Goal: Task Accomplishment & Management: Contribute content

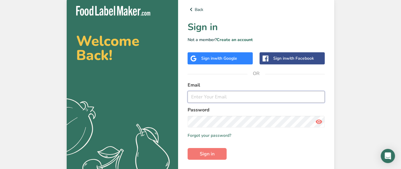
click at [217, 100] on input "email" at bounding box center [256, 97] width 137 height 12
type input "[EMAIL_ADDRESS][DOMAIN_NAME]"
click at [188, 148] on button "Sign in" at bounding box center [207, 154] width 39 height 12
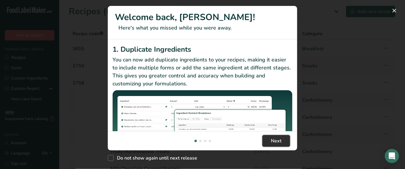
click at [270, 142] on button "Next" at bounding box center [277, 141] width 28 height 12
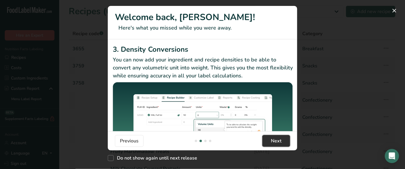
click at [269, 141] on button "Next" at bounding box center [277, 141] width 28 height 12
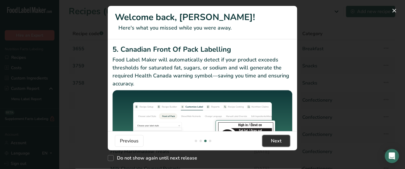
click at [269, 141] on button "Next" at bounding box center [277, 141] width 28 height 12
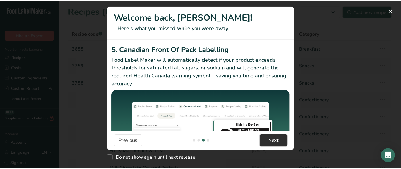
scroll to position [0, 569]
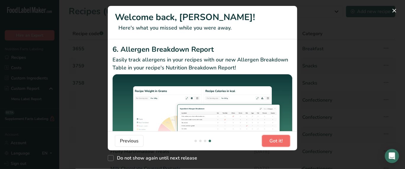
click at [269, 141] on button "Got it!" at bounding box center [276, 141] width 28 height 12
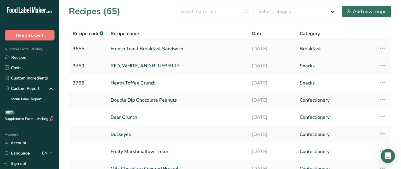
click at [155, 48] on link "French Toast Breakfast Sandwich" at bounding box center [178, 49] width 135 height 12
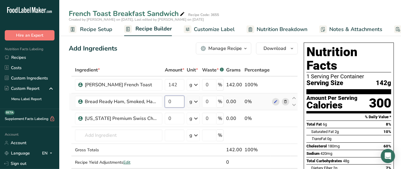
click at [175, 101] on input "0" at bounding box center [175, 102] width 20 height 12
type input "2"
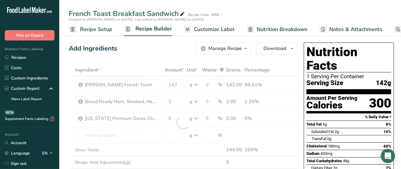
click at [197, 100] on div "Ingredient * Amount * Unit * Waste * .a-a{fill:#347362;}.b-a{fill:#fff;} Grams …" at bounding box center [183, 122] width 229 height 117
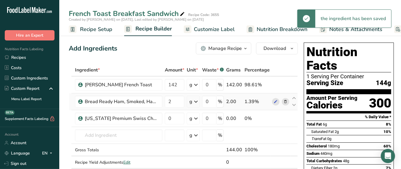
click at [196, 101] on icon at bounding box center [195, 102] width 7 height 11
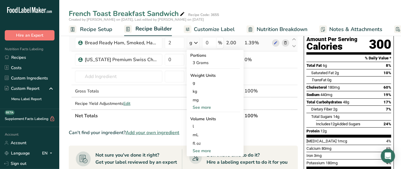
scroll to position [30, 0]
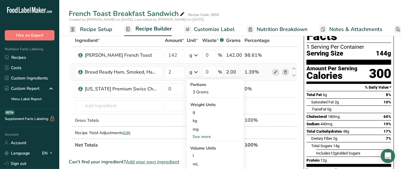
click at [207, 136] on div "See more" at bounding box center [215, 137] width 50 height 6
click at [202, 157] on div "oz" at bounding box center [215, 155] width 50 height 9
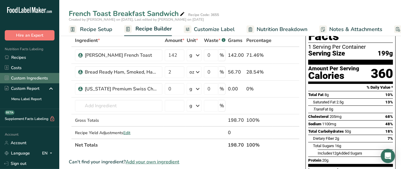
click at [17, 81] on link "Custom Ingredients" at bounding box center [29, 78] width 59 height 10
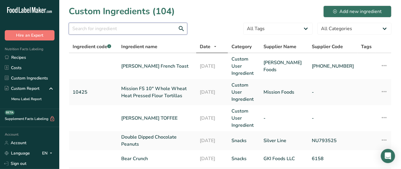
click at [121, 25] on input "text" at bounding box center [128, 29] width 119 height 12
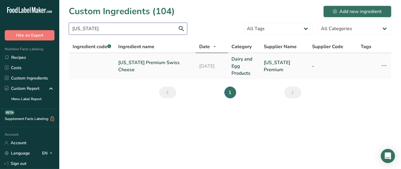
type input "[US_STATE]"
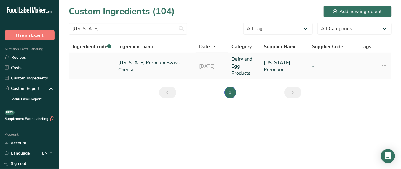
click at [148, 61] on link "[US_STATE] Premium Swiss Cheese" at bounding box center [155, 66] width 74 height 14
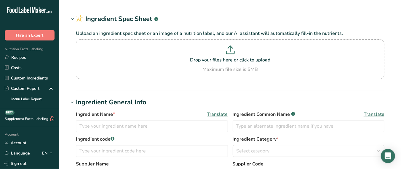
type input "[US_STATE] Premium Swiss Cheese"
type input "[US_STATE] Premium"
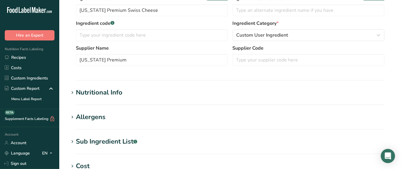
scroll to position [178, 0]
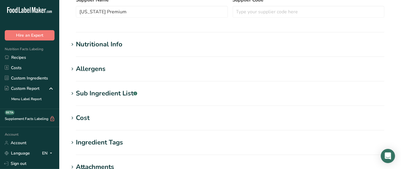
click at [104, 46] on div "Nutritional Info" at bounding box center [99, 45] width 47 height 10
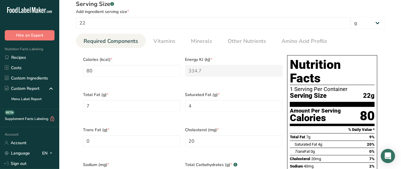
scroll to position [237, 0]
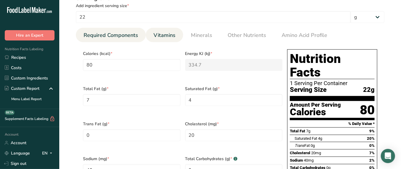
click at [163, 33] on span "Vitamins" at bounding box center [164, 35] width 22 height 8
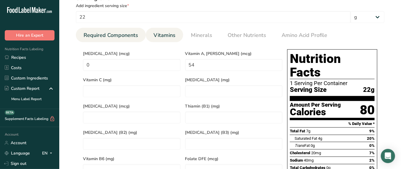
click at [118, 37] on span "Required Components" at bounding box center [111, 35] width 55 height 8
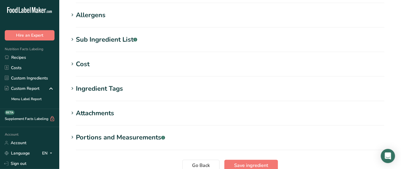
scroll to position [546, 0]
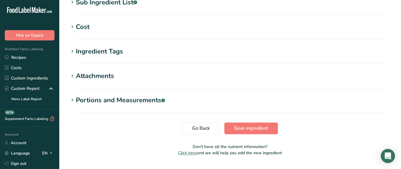
click at [76, 96] on div "Portions and Measurements .a-a{fill:#347362;}.b-a{fill:#fff;}" at bounding box center [120, 101] width 89 height 10
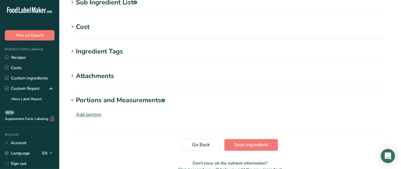
click at [75, 71] on h1 "Attachments" at bounding box center [230, 76] width 323 height 10
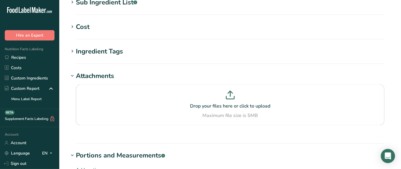
click at [75, 47] on section "Ingredient Tags Add tags Standard Tags Custom Tags Source of Antioxidants [MEDI…" at bounding box center [230, 55] width 323 height 17
click at [74, 47] on section "Ingredient Tags Add tags Standard Tags Custom Tags Source of Antioxidants [MEDI…" at bounding box center [230, 55] width 323 height 17
click at [73, 47] on icon at bounding box center [72, 51] width 5 height 8
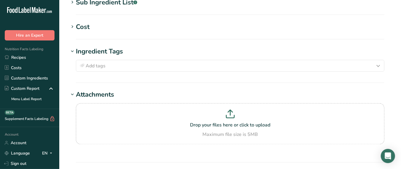
click at [76, 22] on div "Cost" at bounding box center [83, 27] width 14 height 10
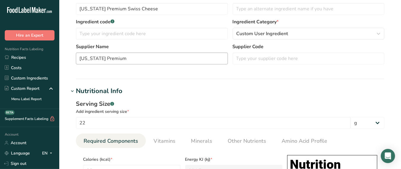
scroll to position [0, 0]
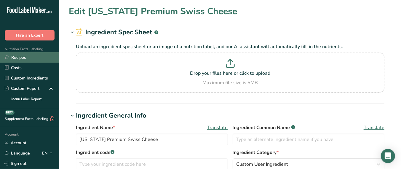
click at [15, 55] on link "Recipes" at bounding box center [29, 57] width 59 height 10
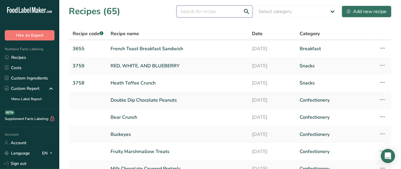
click at [207, 12] on input "text" at bounding box center [215, 12] width 76 height 12
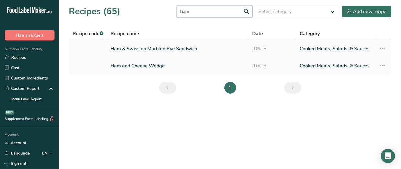
type input "ham"
click at [180, 47] on link "Ham & Swiss on Marbled Rye Sandwich" at bounding box center [178, 49] width 135 height 12
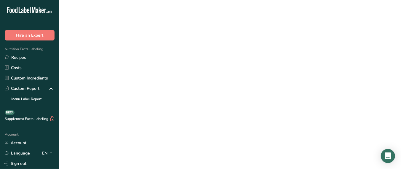
click at [180, 47] on link "Ham & Swiss on Marbled Rye Sandwich" at bounding box center [178, 49] width 135 height 12
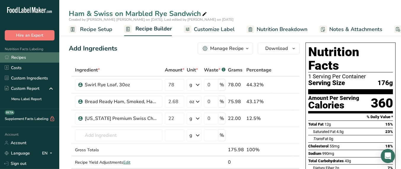
click at [20, 57] on link "Recipes" at bounding box center [29, 57] width 59 height 10
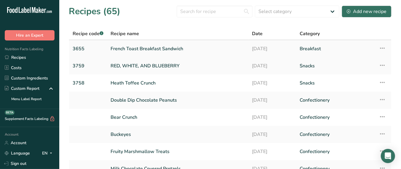
click at [155, 48] on link "French Toast Breakfast Sandwich" at bounding box center [178, 49] width 135 height 12
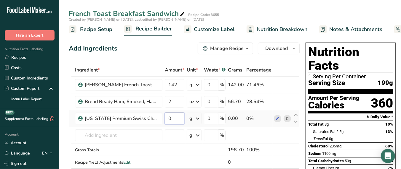
click at [174, 118] on input "0" at bounding box center [175, 119] width 20 height 12
type input "22"
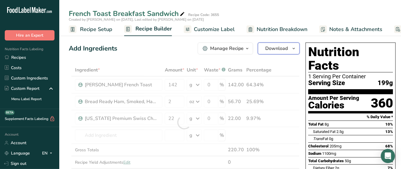
click at [280, 50] on span "Download" at bounding box center [276, 48] width 23 height 7
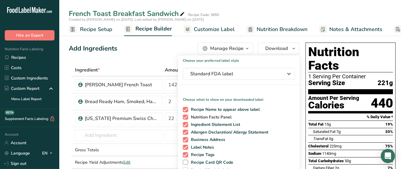
click at [202, 117] on span "Nutrition Facts Panel" at bounding box center [210, 117] width 44 height 5
click at [187, 117] on input "Nutrition Facts Panel" at bounding box center [185, 118] width 4 height 4
click at [202, 117] on span "Nutrition Facts Panel" at bounding box center [210, 117] width 44 height 5
click at [187, 117] on input "Nutrition Facts Panel" at bounding box center [185, 118] width 4 height 4
checkbox input "true"
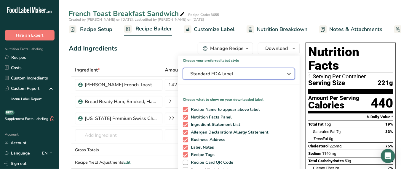
click at [247, 73] on span "Standard FDA label" at bounding box center [234, 74] width 89 height 7
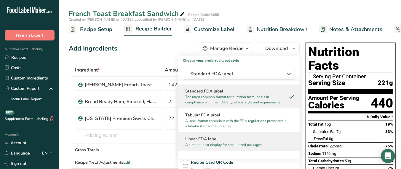
click at [226, 145] on p "A simple linear display for small sized packages." at bounding box center [236, 145] width 102 height 5
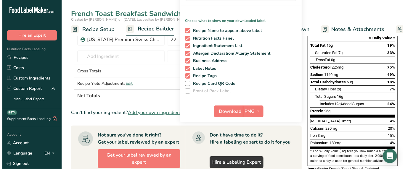
scroll to position [89, 0]
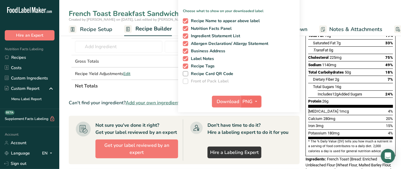
click at [241, 100] on button "PNG" at bounding box center [251, 102] width 20 height 12
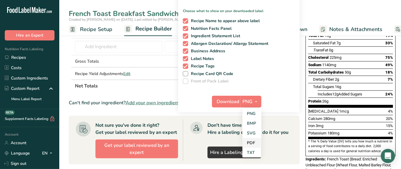
click at [252, 144] on link "PDF" at bounding box center [251, 143] width 19 height 10
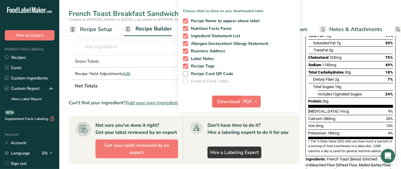
click at [222, 103] on span "Download" at bounding box center [228, 101] width 23 height 7
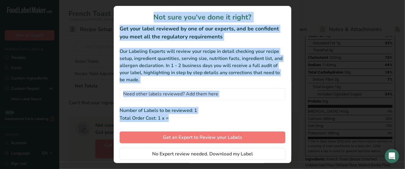
click at [222, 103] on div "Not sure you've done it right? Get your label reviewed by one of our experts, a…" at bounding box center [203, 85] width 178 height 158
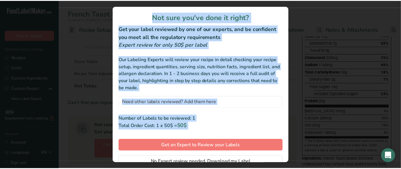
scroll to position [24, 0]
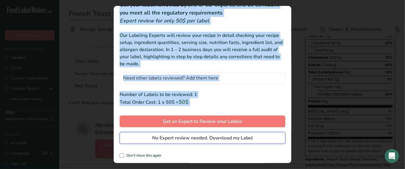
click at [204, 140] on span "No Expert review needed. Download my Label" at bounding box center [202, 138] width 101 height 7
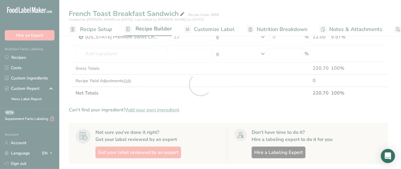
scroll to position [0, 0]
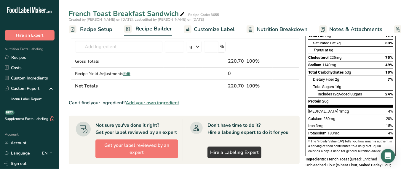
drag, startPoint x: 204, startPoint y: 138, endPoint x: 223, endPoint y: 184, distance: 49.8
click at [223, 169] on html ".a-20{fill:#fff;} Hire an Expert Nutrition Facts Labeling Recipes Costs Custom …" at bounding box center [200, 112] width 401 height 402
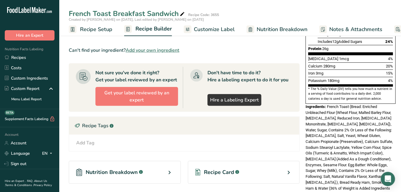
scroll to position [178, 0]
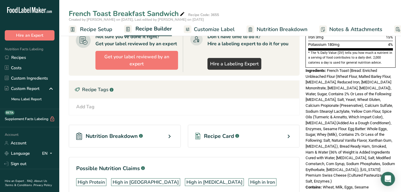
click at [219, 101] on div "Add Tag Standard Tags Custom Tags Source of Antioxidants [MEDICAL_DATA] Effect …" at bounding box center [184, 107] width 230 height 17
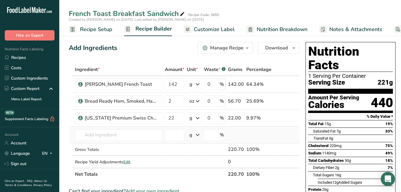
scroll to position [0, 0]
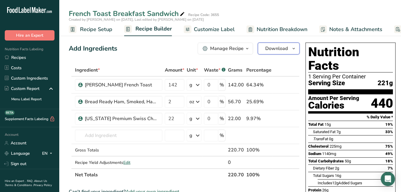
click at [283, 51] on span "Download" at bounding box center [276, 48] width 23 height 7
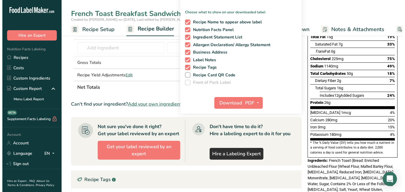
scroll to position [89, 0]
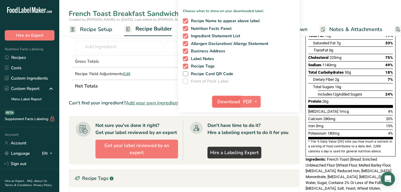
click at [239, 101] on button "Download" at bounding box center [226, 102] width 29 height 12
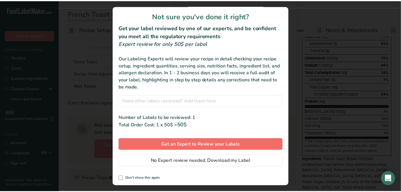
scroll to position [1, 0]
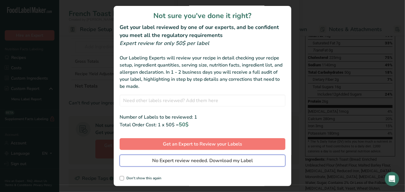
click at [177, 160] on span "No Expert review needed. Download my Label" at bounding box center [202, 160] width 101 height 7
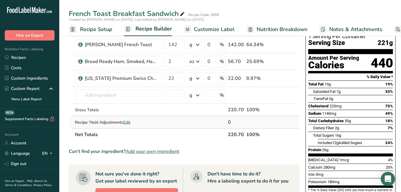
scroll to position [0, 0]
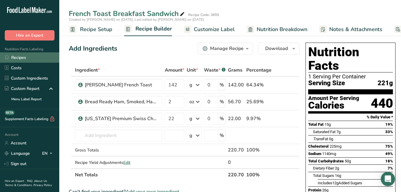
click at [24, 58] on link "Recipes" at bounding box center [29, 57] width 59 height 10
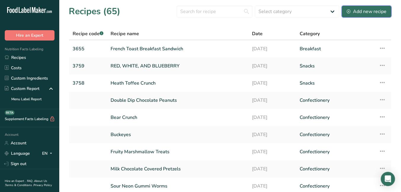
click at [361, 9] on div "Add new recipe" at bounding box center [367, 11] width 40 height 7
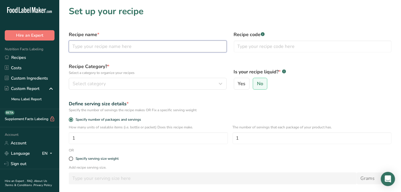
click at [159, 46] on input "text" at bounding box center [148, 47] width 158 height 12
type input "Chicken Salad Croissant"
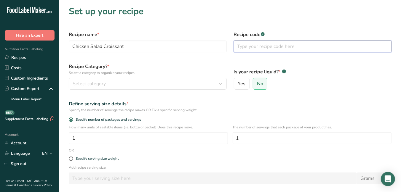
click at [261, 46] on input "text" at bounding box center [313, 47] width 158 height 12
type input "3647"
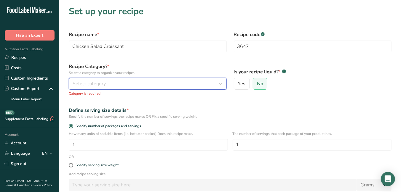
click at [181, 83] on div "Select category" at bounding box center [146, 83] width 147 height 7
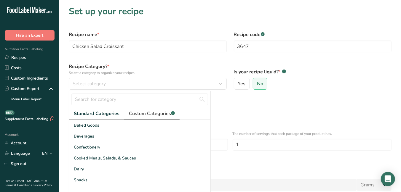
click at [151, 115] on span "Custom Categories .a-a{fill:#347362;}.b-a{fill:#fff;}" at bounding box center [152, 113] width 46 height 7
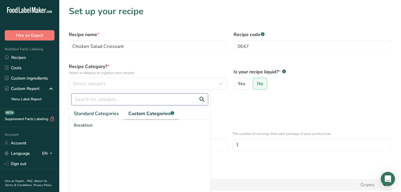
click at [105, 99] on input "text" at bounding box center [139, 100] width 137 height 12
type input "Sandwiches"
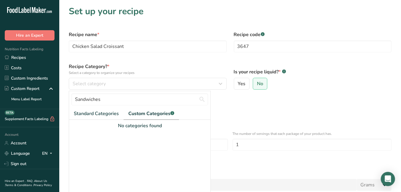
click at [146, 116] on span "Custom Categories .a-a{fill:#347362;}.b-a{fill:#fff;}" at bounding box center [151, 113] width 46 height 7
click at [135, 132] on div at bounding box center [139, 163] width 141 height 68
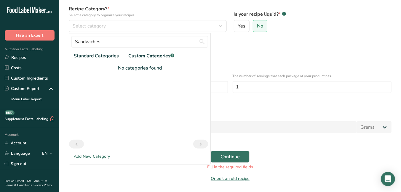
scroll to position [59, 0]
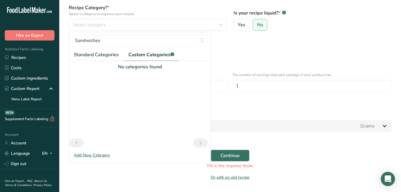
click at [87, 155] on div "Add New Category" at bounding box center [139, 155] width 141 height 6
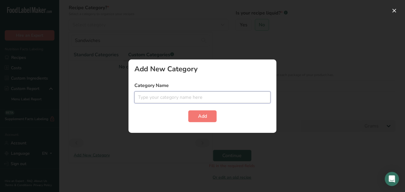
click at [169, 98] on input "text" at bounding box center [203, 98] width 136 height 12
type input "Sandwiches"
click at [188, 111] on button "Add" at bounding box center [202, 117] width 28 height 12
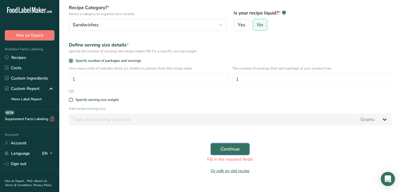
click at [237, 150] on span "Continue" at bounding box center [229, 149] width 19 height 7
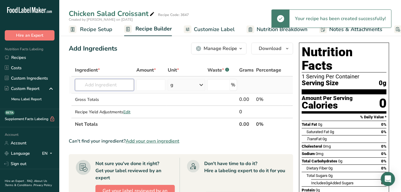
click at [98, 88] on input "text" at bounding box center [104, 85] width 59 height 12
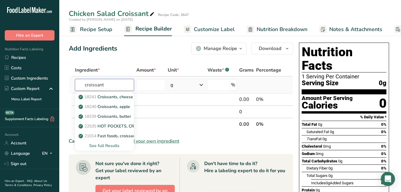
type input "croissant"
click at [103, 146] on div "See full Results" at bounding box center [104, 146] width 49 height 6
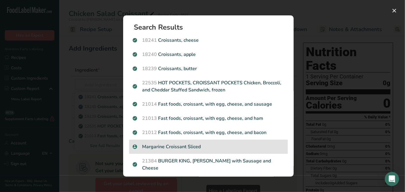
click at [177, 146] on p "Margarine Croissant Sliced" at bounding box center [209, 146] width 152 height 7
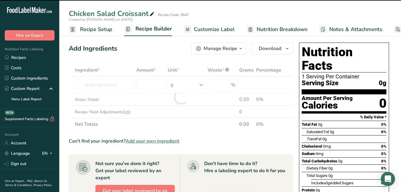
type input "0"
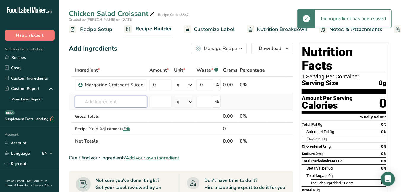
click at [97, 104] on input "text" at bounding box center [111, 102] width 72 height 12
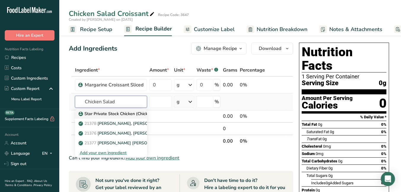
type input "Chicken Salad"
click at [102, 111] on p "Star Private Stock Chicken (Chicken Salad)" at bounding box center [123, 114] width 86 height 6
type input "Star Private Stock Chicken (Chicken Salad)"
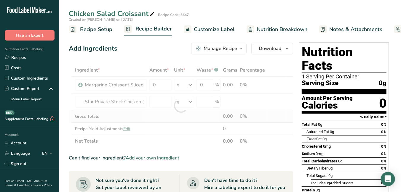
type input "0"
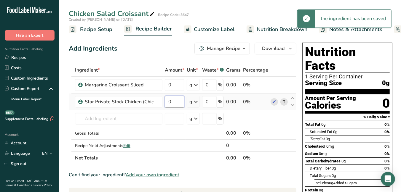
click at [174, 101] on input "0" at bounding box center [175, 102] width 20 height 12
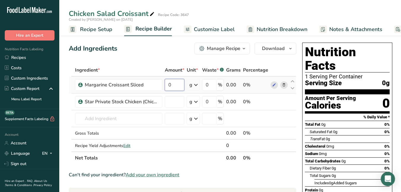
click at [172, 86] on div "Ingredient * Amount * Unit * Waste * .a-a{fill:#347362;}.b-a{fill:#fff;} Grams …" at bounding box center [183, 114] width 228 height 100
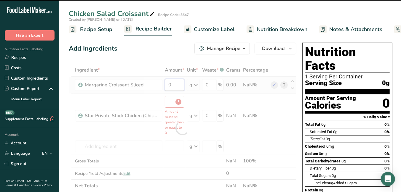
type input "0"
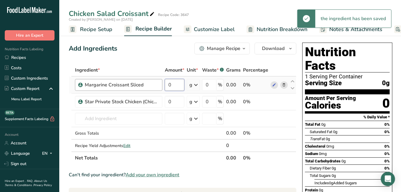
drag, startPoint x: 172, startPoint y: 84, endPoint x: 160, endPoint y: 81, distance: 12.4
click at [160, 81] on tr "[PERSON_NAME] Sliced 0 g Weight Units g kg mg See more Volume Units l mL fl oz …" at bounding box center [182, 85] width 227 height 17
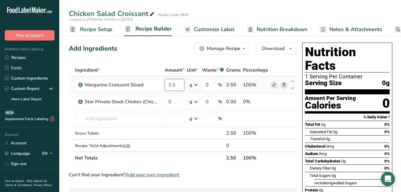
type input "2.5"
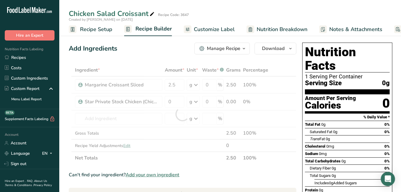
click at [196, 87] on div "Ingredient * Amount * Unit * Waste * .a-a{fill:#347362;}.b-a{fill:#fff;} Grams …" at bounding box center [183, 114] width 228 height 100
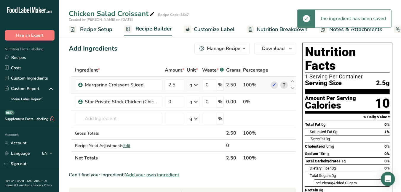
click at [196, 86] on icon at bounding box center [195, 85] width 7 height 11
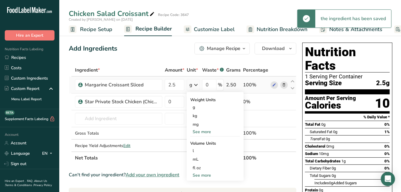
click at [207, 131] on div "See more" at bounding box center [215, 132] width 50 height 6
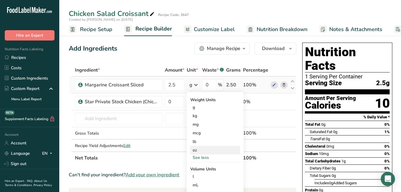
click at [201, 149] on div "oz" at bounding box center [215, 150] width 50 height 9
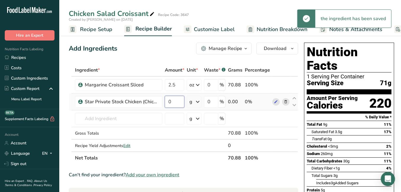
click at [180, 102] on input "0" at bounding box center [175, 102] width 20 height 12
drag, startPoint x: 174, startPoint y: 102, endPoint x: 164, endPoint y: 100, distance: 10.1
click at [165, 100] on input "0" at bounding box center [175, 102] width 20 height 12
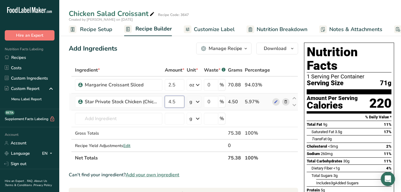
type input "4.5"
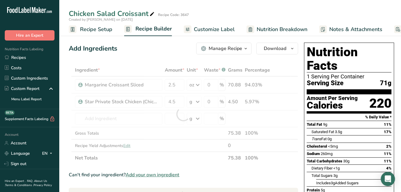
click at [192, 103] on div "Ingredient * Amount * Unit * Waste * .a-a{fill:#347362;}.b-a{fill:#fff;} Grams …" at bounding box center [183, 114] width 229 height 100
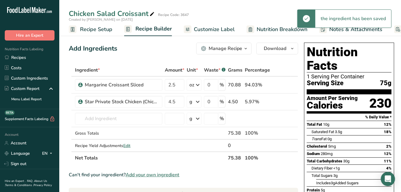
click at [193, 103] on div "g" at bounding box center [194, 102] width 15 height 12
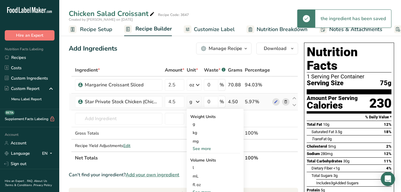
click at [204, 148] on div "See more" at bounding box center [215, 149] width 50 height 6
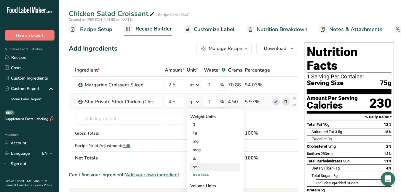
click at [196, 167] on div "oz" at bounding box center [215, 167] width 50 height 9
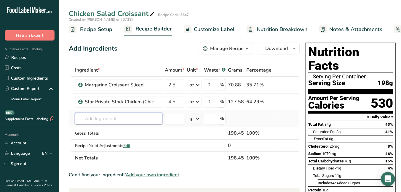
click at [115, 123] on input "text" at bounding box center [118, 119] width 87 height 12
type input "green leaf"
click at [121, 140] on div "Green Leaf Lettuce" at bounding box center [114, 140] width 68 height 6
type input "Green Leaf Lettuce"
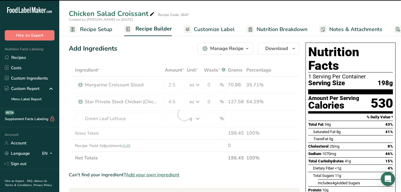
type input "0"
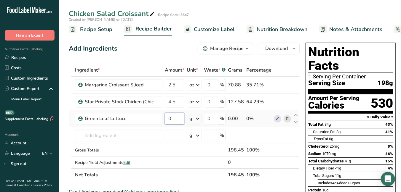
click at [177, 117] on input "0" at bounding box center [175, 119] width 20 height 12
type input "1.3"
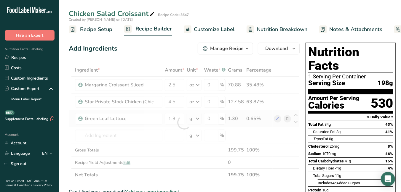
click at [196, 119] on div "Ingredient * Amount * Unit * Waste * .a-a{fill:#347362;}.b-a{fill:#fff;} Grams …" at bounding box center [184, 122] width 231 height 117
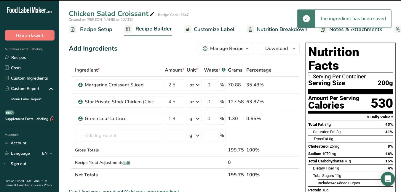
click at [196, 119] on icon at bounding box center [197, 118] width 7 height 11
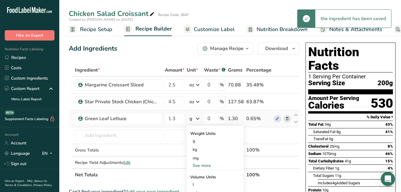
click at [205, 163] on div "See more" at bounding box center [215, 166] width 50 height 6
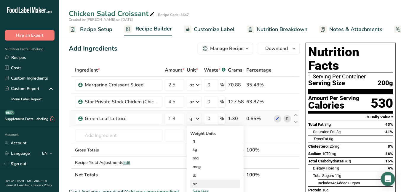
click at [197, 169] on div "oz" at bounding box center [215, 184] width 50 height 9
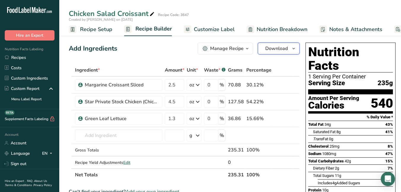
click at [279, 51] on span "Download" at bounding box center [276, 48] width 23 height 7
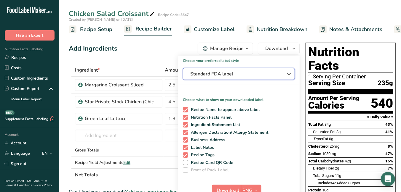
click at [210, 71] on span "Standard FDA label" at bounding box center [234, 74] width 89 height 7
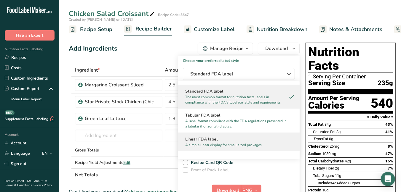
click at [207, 143] on p "A simple linear display for small sized packages." at bounding box center [236, 145] width 102 height 5
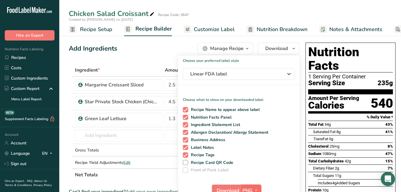
click at [243, 169] on span "PNG" at bounding box center [248, 190] width 10 height 7
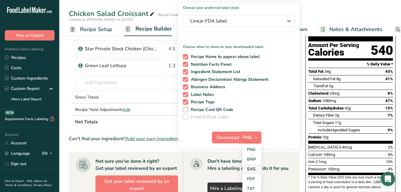
scroll to position [89, 0]
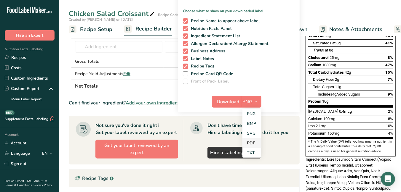
click at [250, 143] on link "PDF" at bounding box center [251, 143] width 19 height 10
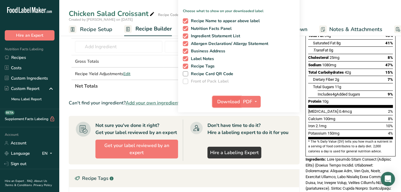
click at [232, 103] on span "Download" at bounding box center [228, 101] width 23 height 7
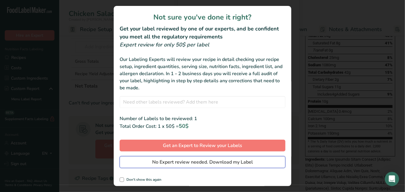
click at [187, 161] on span "No Expert review needed. Download my Label" at bounding box center [202, 162] width 101 height 7
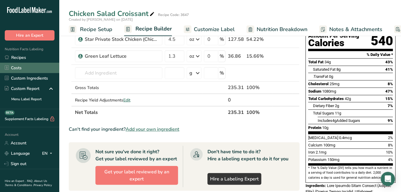
scroll to position [0, 0]
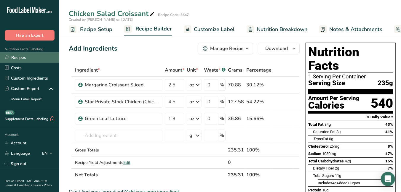
click at [21, 55] on link "Recipes" at bounding box center [29, 57] width 59 height 10
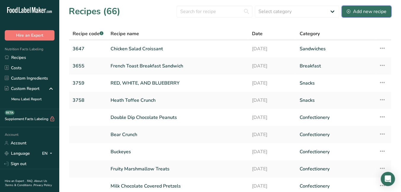
click at [365, 13] on div "Add new recipe" at bounding box center [367, 11] width 40 height 7
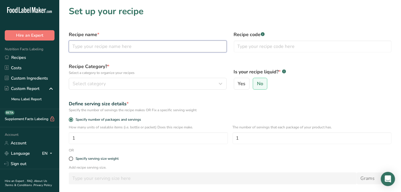
click at [164, 47] on input "text" at bounding box center [148, 47] width 158 height 12
type input "Grape Salad"
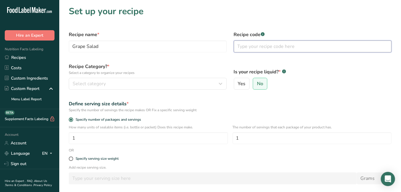
click at [263, 46] on input "text" at bounding box center [313, 47] width 158 height 12
type input "3761"
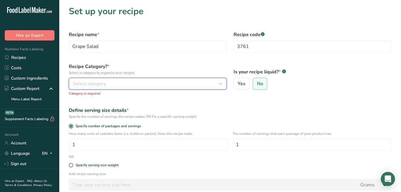
click at [219, 83] on icon "button" at bounding box center [220, 84] width 7 height 11
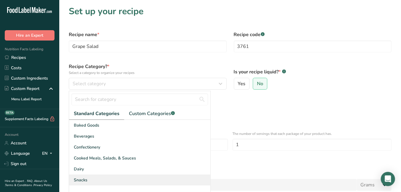
click at [91, 169] on div "Snacks" at bounding box center [139, 180] width 141 height 11
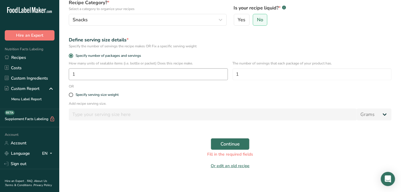
scroll to position [69, 0]
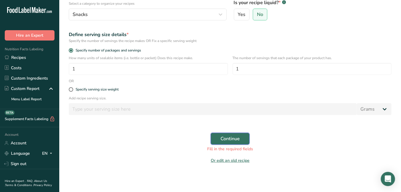
click at [242, 140] on button "Continue" at bounding box center [230, 139] width 39 height 12
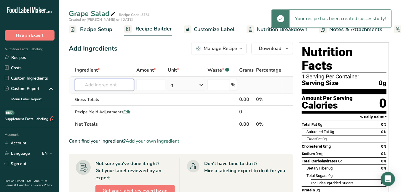
click at [103, 85] on input "text" at bounding box center [104, 85] width 59 height 12
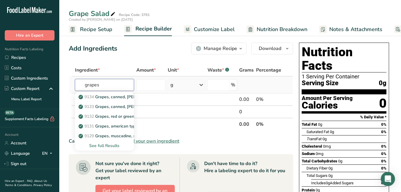
type input "grapes"
click at [109, 145] on div "See full Results" at bounding box center [104, 146] width 49 height 6
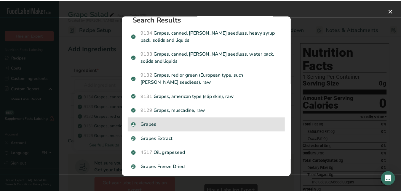
scroll to position [30, 0]
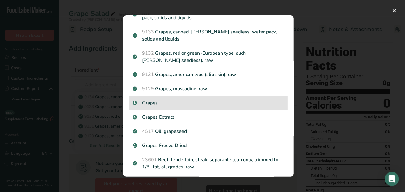
click at [144, 101] on p "Grapes" at bounding box center [209, 103] width 152 height 7
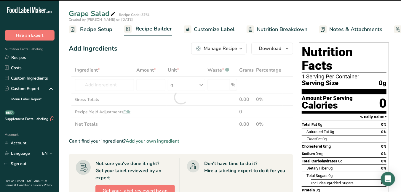
type input "0"
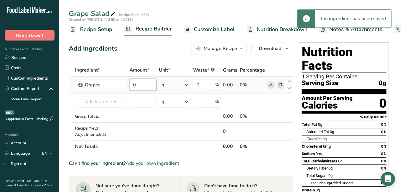
click at [143, 84] on input "0" at bounding box center [143, 85] width 27 height 12
drag, startPoint x: 140, startPoint y: 85, endPoint x: 132, endPoint y: 83, distance: 8.6
click at [132, 83] on input "0" at bounding box center [143, 85] width 27 height 12
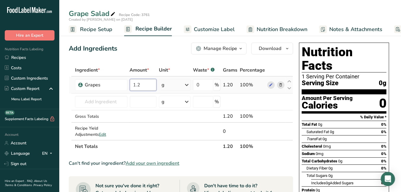
type input "1.2"
click at [182, 85] on div "Ingredient * Amount * Unit * Waste * .a-a{fill:#347362;}.b-a{fill:#fff;} Grams …" at bounding box center [181, 108] width 224 height 89
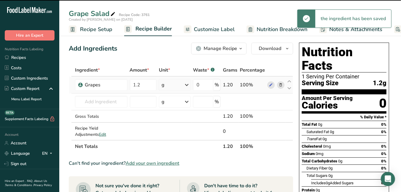
click at [187, 84] on icon at bounding box center [186, 85] width 7 height 11
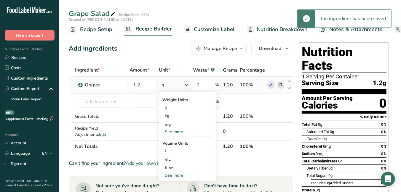
click at [181, 133] on div "See more" at bounding box center [187, 132] width 50 height 6
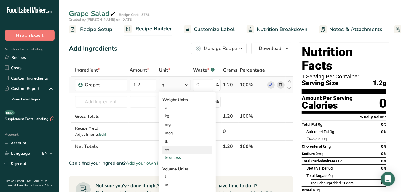
click at [170, 153] on div "oz" at bounding box center [187, 150] width 50 height 9
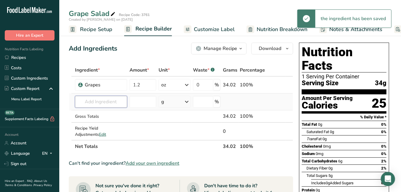
click at [95, 98] on input "text" at bounding box center [101, 102] width 52 height 12
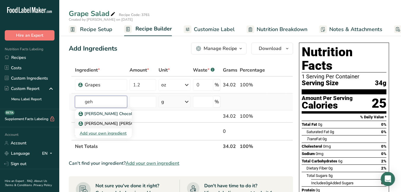
type input "geh"
click at [100, 125] on p "[PERSON_NAME] [PERSON_NAME]" at bounding box center [116, 124] width 73 height 6
type input "[PERSON_NAME] [PERSON_NAME]"
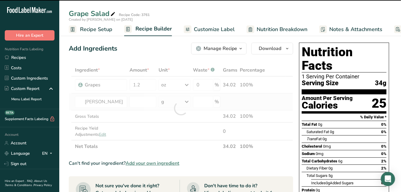
type input "0"
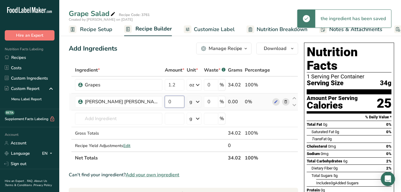
drag, startPoint x: 162, startPoint y: 101, endPoint x: 151, endPoint y: 102, distance: 10.7
click at [165, 102] on input "0" at bounding box center [175, 102] width 20 height 12
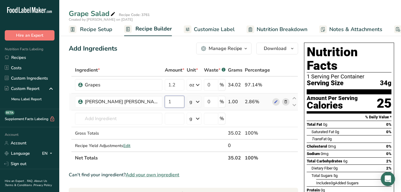
type input "1"
click at [187, 101] on div "Ingredient * Amount * Unit * Waste * .a-a{fill:#347362;}.b-a{fill:#fff;} Grams …" at bounding box center [183, 114] width 229 height 100
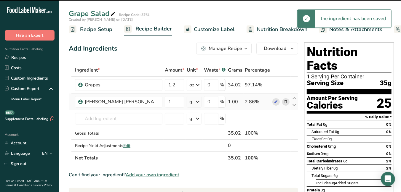
click at [194, 100] on icon at bounding box center [197, 102] width 7 height 11
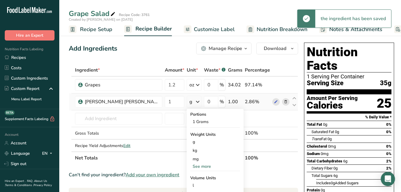
click at [196, 167] on div "See more" at bounding box center [215, 167] width 50 height 6
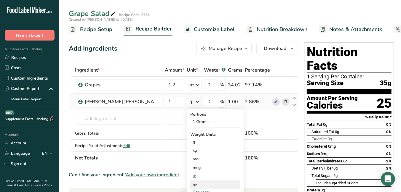
click at [190, 169] on div "oz" at bounding box center [215, 185] width 50 height 9
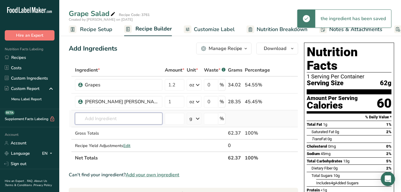
click at [92, 116] on input "text" at bounding box center [118, 119] width 87 height 12
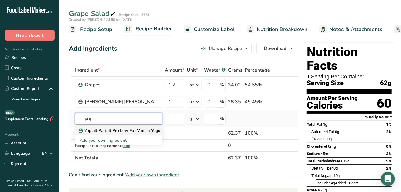
type input "yop"
click at [95, 132] on p "Yoplait Parfait Pro Low Fat Vanilla Yogurt" at bounding box center [122, 131] width 84 height 6
type input "Yoplait Parfait Pro Low Fat Vanilla Yogurt"
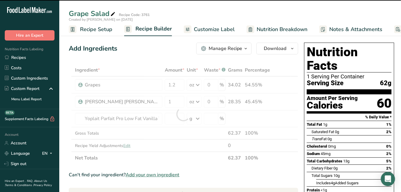
type input "0"
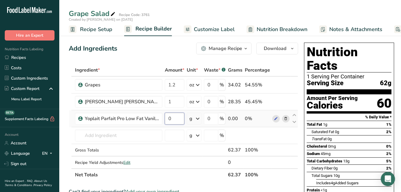
click at [176, 118] on input "0" at bounding box center [175, 119] width 20 height 12
type input "0.75"
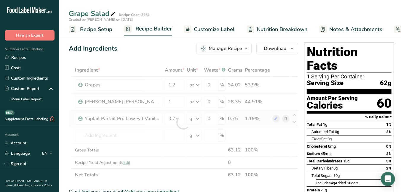
click at [200, 118] on div "Ingredient * Amount * Unit * Waste * .a-a{fill:#347362;}.b-a{fill:#fff;} Grams …" at bounding box center [183, 122] width 229 height 117
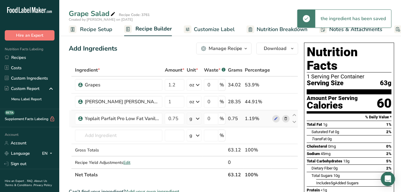
click at [198, 118] on icon at bounding box center [197, 118] width 7 height 11
click at [201, 167] on div "See more" at bounding box center [215, 166] width 50 height 6
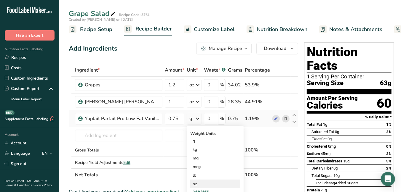
click at [195, 169] on div "oz" at bounding box center [215, 184] width 50 height 9
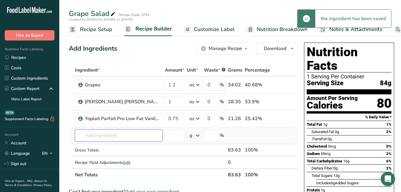
click at [99, 131] on input "text" at bounding box center [118, 136] width 87 height 12
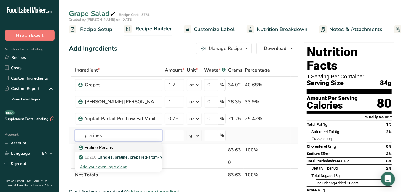
type input "pralines"
click at [95, 146] on p "Praline Pecans" at bounding box center [96, 148] width 33 height 6
type input "Praline Pecans"
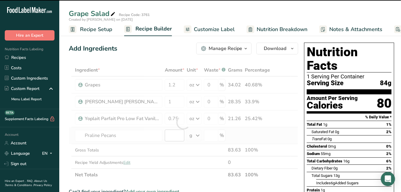
type input "0"
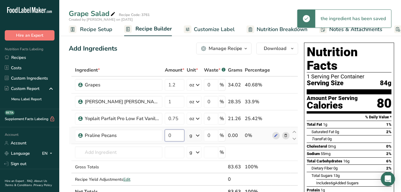
drag, startPoint x: 178, startPoint y: 134, endPoint x: 167, endPoint y: 133, distance: 11.3
click at [167, 133] on input "0" at bounding box center [175, 136] width 20 height 12
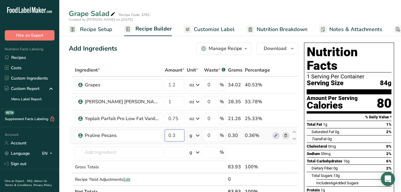
type input "0.3"
click at [199, 134] on div "Ingredient * Amount * Unit * Waste * .a-a{fill:#347362;}.b-a{fill:#fff;} Grams …" at bounding box center [183, 131] width 229 height 134
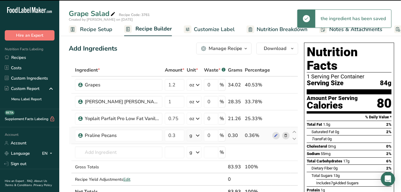
click at [199, 134] on icon at bounding box center [197, 135] width 7 height 11
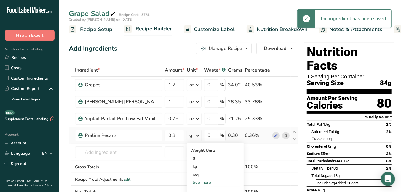
click at [210, 169] on div "See more" at bounding box center [215, 183] width 50 height 6
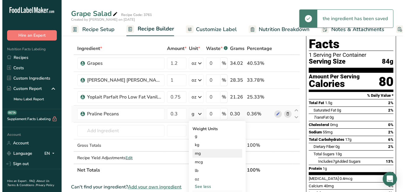
scroll to position [59, 0]
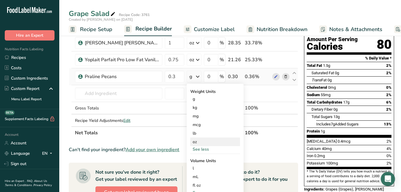
click at [204, 141] on div "oz" at bounding box center [215, 142] width 50 height 9
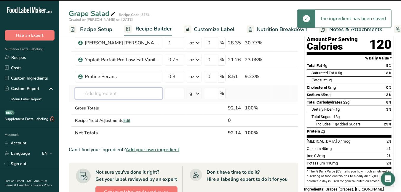
click at [106, 94] on input "text" at bounding box center [118, 94] width 87 height 12
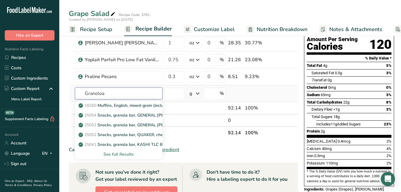
type input "Granoloa"
click at [122, 152] on div "See full Results" at bounding box center [119, 154] width 78 height 6
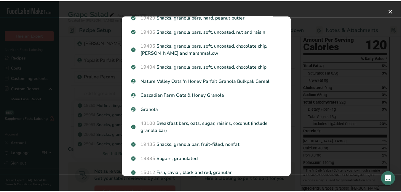
scroll to position [533, 0]
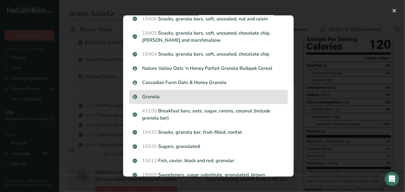
click at [162, 100] on div "Granola" at bounding box center [208, 97] width 159 height 14
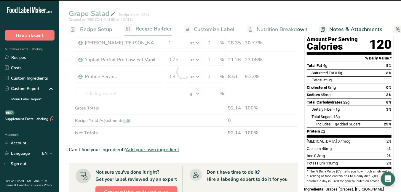
type input "0"
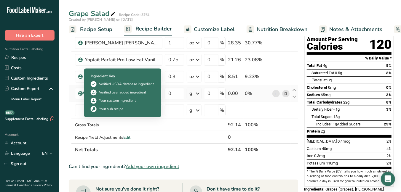
click at [80, 93] on icon at bounding box center [81, 93] width 4 height 5
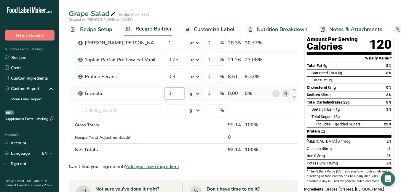
click at [172, 94] on input "0" at bounding box center [175, 94] width 20 height 12
type input "0.3"
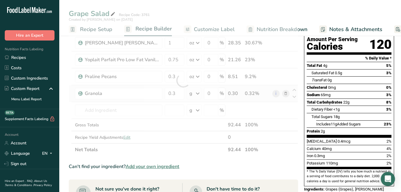
click at [198, 93] on div "Ingredient * Amount * Unit * Waste * .a-a{fill:#347362;}.b-a{fill:#fff;} Grams …" at bounding box center [183, 80] width 229 height 151
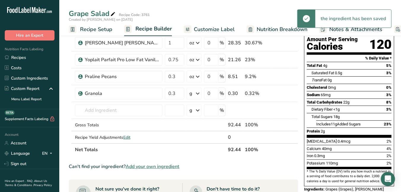
click at [198, 93] on icon at bounding box center [197, 93] width 7 height 11
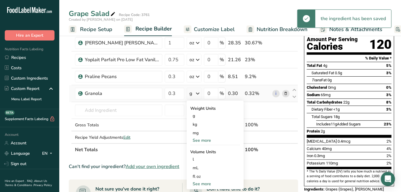
click at [204, 138] on div "See more" at bounding box center [215, 140] width 50 height 6
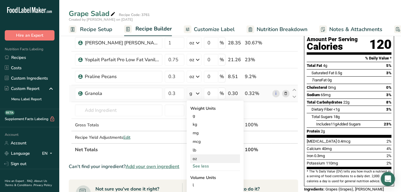
click at [200, 161] on div "oz" at bounding box center [215, 159] width 50 height 9
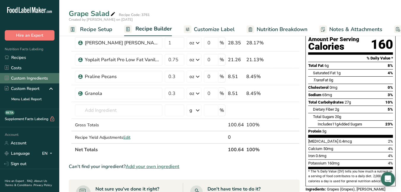
click at [27, 78] on link "Custom Ingredients" at bounding box center [29, 78] width 59 height 10
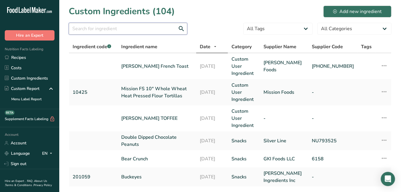
click at [127, 27] on input "text" at bounding box center [128, 29] width 119 height 12
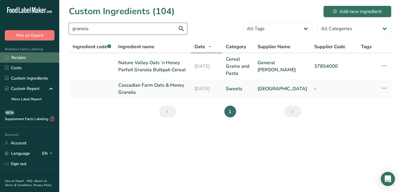
type input "granola"
click at [17, 56] on link "Recipes" at bounding box center [29, 57] width 59 height 10
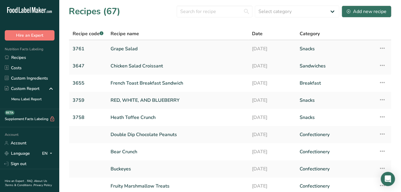
click at [126, 50] on link "Grape Salad" at bounding box center [178, 49] width 135 height 12
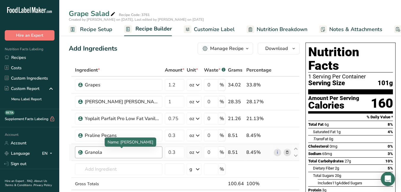
click at [107, 151] on div "Granola" at bounding box center [122, 152] width 74 height 7
click at [105, 152] on div "Granola" at bounding box center [122, 152] width 74 height 7
click at [102, 152] on div "Granola" at bounding box center [122, 152] width 74 height 7
click at [102, 151] on div "Granola" at bounding box center [122, 152] width 74 height 7
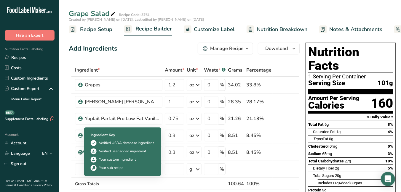
drag, startPoint x: 102, startPoint y: 151, endPoint x: 84, endPoint y: 151, distance: 18.1
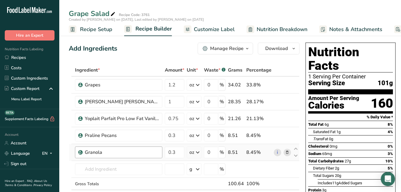
drag, startPoint x: 84, startPoint y: 151, endPoint x: 88, endPoint y: 152, distance: 4.0
click at [88, 152] on div "Granola" at bounding box center [122, 152] width 74 height 7
click at [101, 152] on div "Granola" at bounding box center [122, 152] width 74 height 7
click at [109, 152] on div "Granola" at bounding box center [122, 152] width 74 height 7
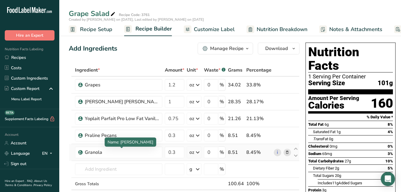
drag, startPoint x: 109, startPoint y: 152, endPoint x: 284, endPoint y: 152, distance: 174.5
click at [284, 152] on span at bounding box center [287, 152] width 7 height 7
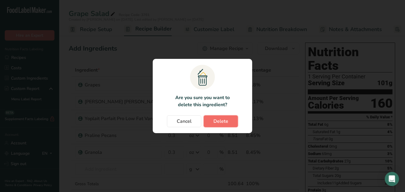
click at [216, 122] on span "Delete" at bounding box center [221, 121] width 15 height 7
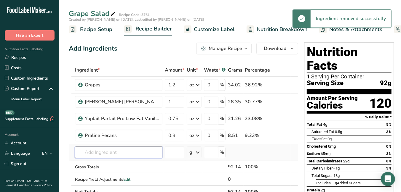
click at [105, 151] on input "text" at bounding box center [118, 153] width 87 height 12
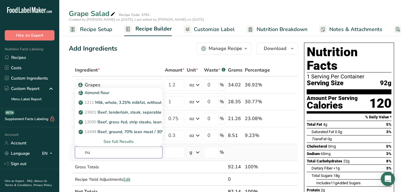
type input "nu"
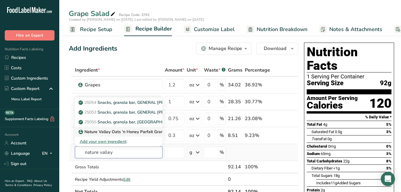
type input "nature valley"
click at [99, 131] on p "Nature Valley Oats 'n Honey Parfait Granola Bulkpak Cereal" at bounding box center [140, 132] width 120 height 6
type input "Nature Valley Oats 'n Honey Parfait Granola Bulkpak Cereal"
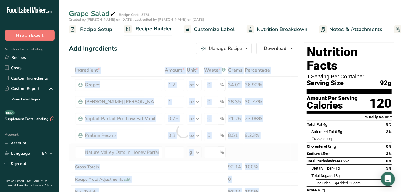
click at [99, 131] on div at bounding box center [183, 131] width 229 height 134
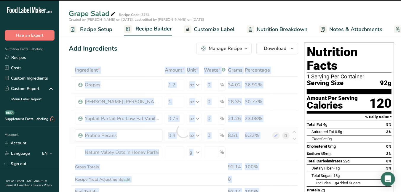
type input "0"
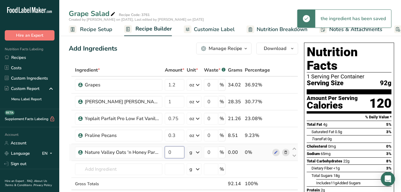
click at [168, 153] on input "0" at bounding box center [175, 153] width 20 height 12
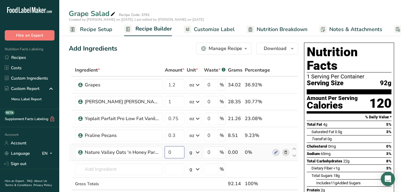
click at [175, 154] on input "0" at bounding box center [175, 153] width 20 height 12
type input "0.3"
click at [198, 152] on div "Ingredient * Amount * Unit * Waste * .a-a{fill:#347362;}.b-a{fill:#fff;} Grams …" at bounding box center [183, 139] width 229 height 151
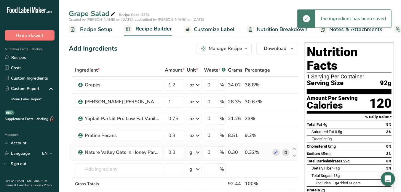
click at [197, 152] on icon at bounding box center [197, 152] width 7 height 11
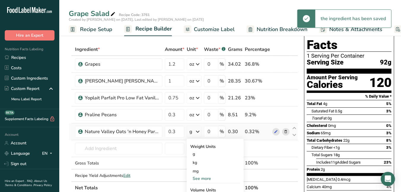
scroll to position [59, 0]
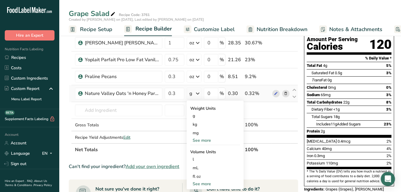
click at [198, 138] on div "See more" at bounding box center [215, 140] width 50 height 6
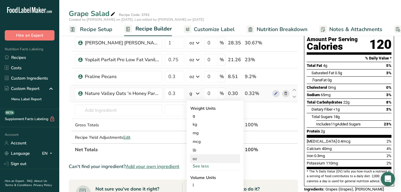
click at [196, 160] on div "oz" at bounding box center [215, 159] width 50 height 9
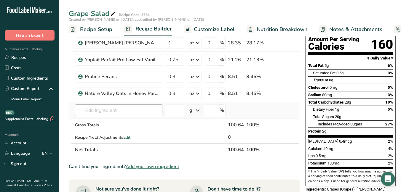
scroll to position [0, 0]
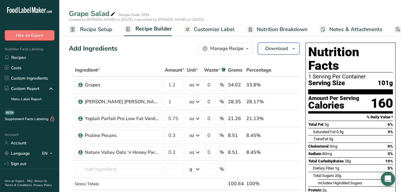
click at [276, 47] on span "Download" at bounding box center [276, 48] width 23 height 7
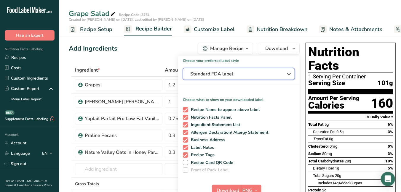
click at [216, 73] on span "Standard FDA label" at bounding box center [234, 74] width 89 height 7
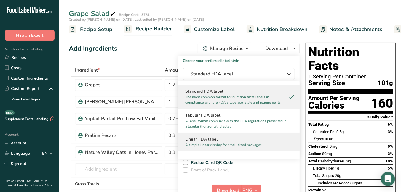
click at [227, 143] on p "A simple linear display for small sized packages." at bounding box center [236, 145] width 102 height 5
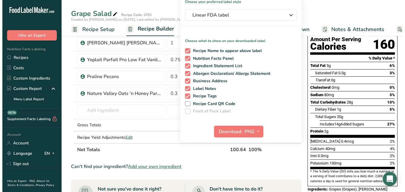
scroll to position [59, 0]
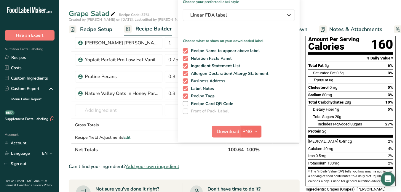
click at [245, 129] on span "PNG" at bounding box center [248, 131] width 10 height 7
click at [253, 169] on link "PDF" at bounding box center [251, 173] width 19 height 10
click at [234, 132] on span "Download" at bounding box center [228, 131] width 23 height 7
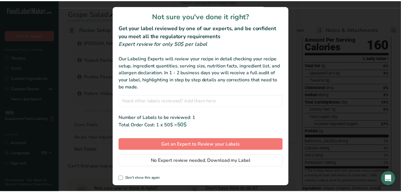
scroll to position [1, 0]
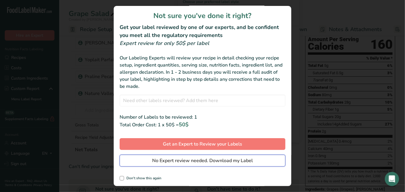
click at [191, 160] on span "No Expert review needed. Download my Label" at bounding box center [202, 160] width 101 height 7
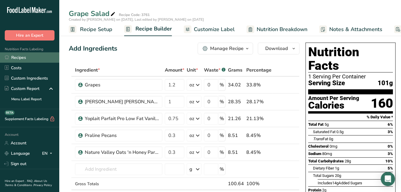
click at [23, 59] on link "Recipes" at bounding box center [29, 57] width 59 height 10
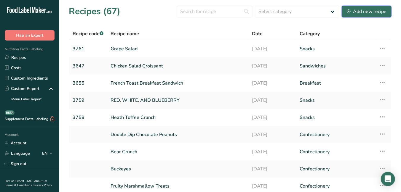
click at [363, 11] on div "Add new recipe" at bounding box center [367, 11] width 40 height 7
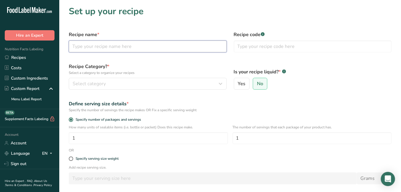
click at [124, 47] on input "text" at bounding box center [148, 47] width 158 height 12
type input "Tropical Parfait"
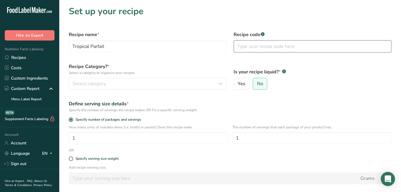
click at [271, 44] on input "text" at bounding box center [313, 47] width 158 height 12
type input "3760"
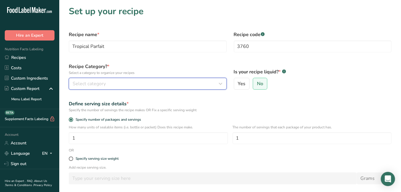
click at [164, 87] on button "Select category" at bounding box center [148, 84] width 158 height 12
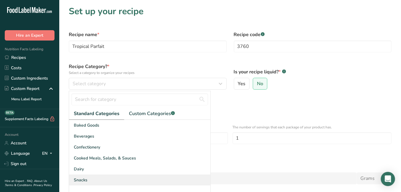
click at [92, 178] on div "Snacks" at bounding box center [139, 180] width 141 height 11
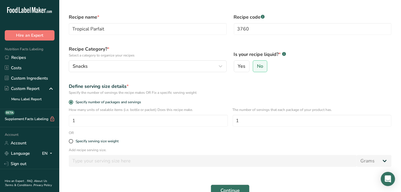
scroll to position [59, 0]
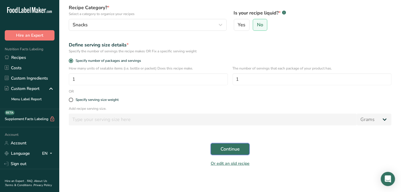
click at [239, 151] on span "Continue" at bounding box center [229, 149] width 19 height 7
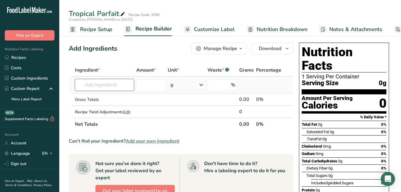
click at [100, 85] on input "text" at bounding box center [104, 85] width 59 height 12
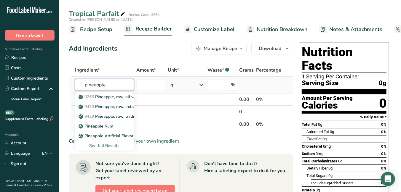
type input "pineapple"
click at [108, 147] on div "See full Results" at bounding box center [104, 146] width 49 height 6
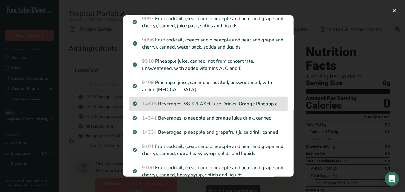
scroll to position [237, 0]
